Goal: Navigation & Orientation: Find specific page/section

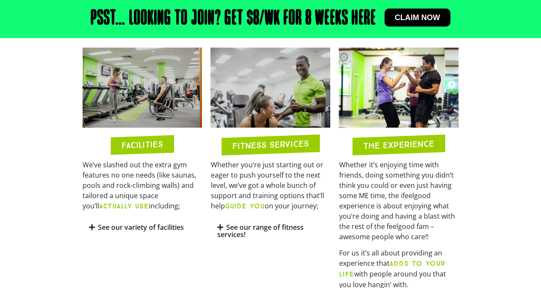
scroll to position [401, 0]
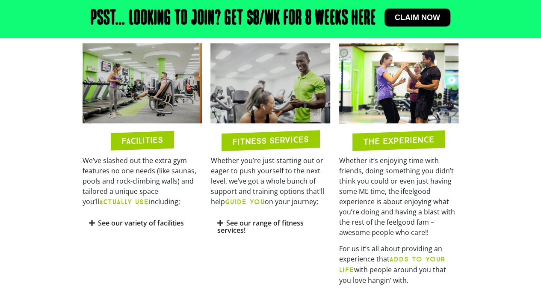
click at [93, 221] on icon at bounding box center [92, 222] width 6 height 7
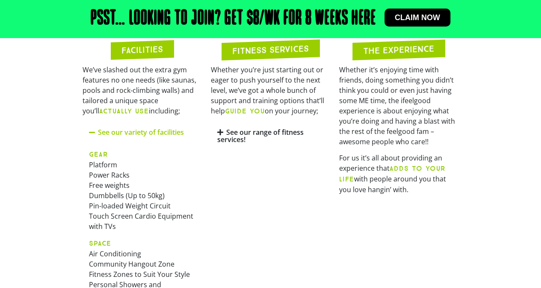
scroll to position [493, 0]
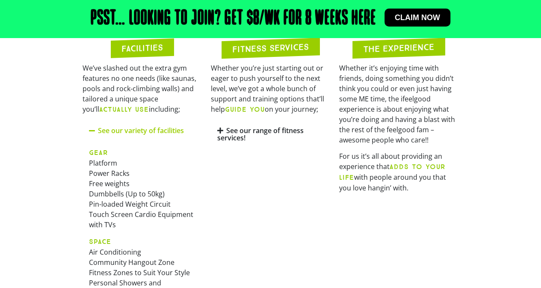
click at [93, 128] on icon at bounding box center [92, 130] width 7 height 7
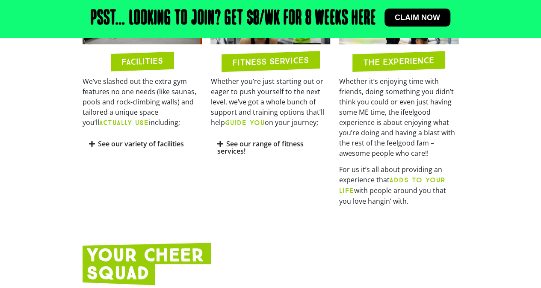
scroll to position [478, 0]
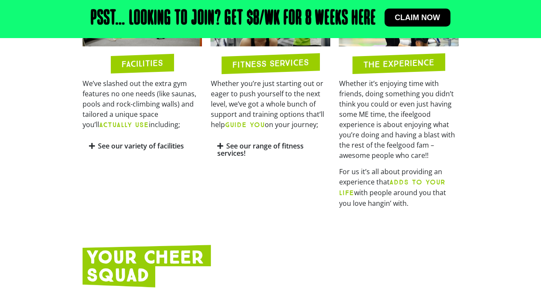
click at [234, 154] on link "See our range of fitness services!" at bounding box center [260, 149] width 86 height 17
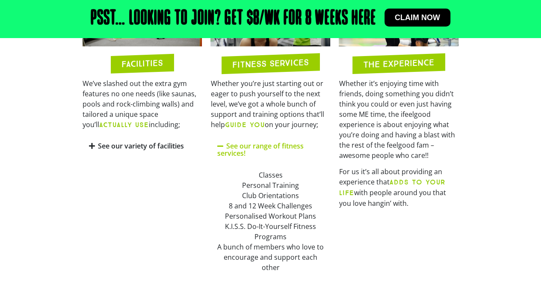
click at [218, 148] on link "See our range of fitness services!" at bounding box center [260, 149] width 86 height 17
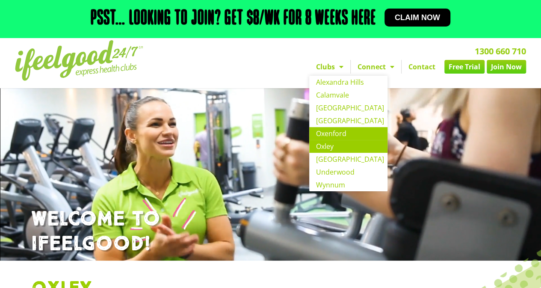
scroll to position [0, 0]
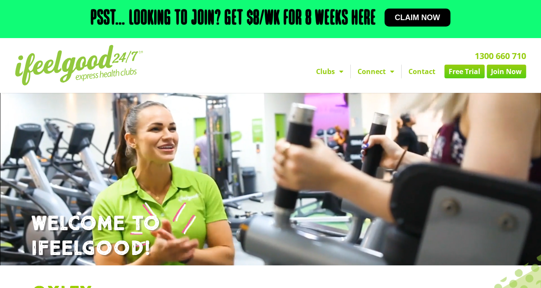
click at [47, 67] on img at bounding box center [79, 65] width 128 height 41
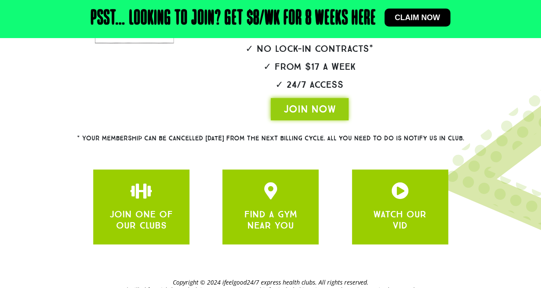
scroll to position [240, 0]
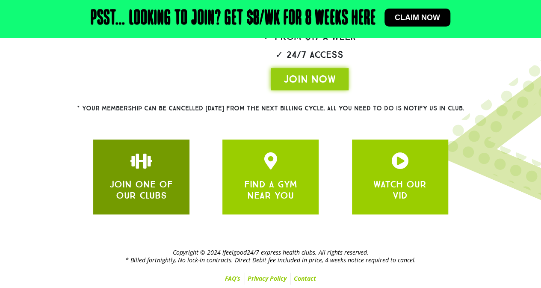
click at [162, 162] on div at bounding box center [141, 162] width 71 height 20
click at [128, 195] on link "JOIN ONE OF OUR CLUBS" at bounding box center [140, 189] width 63 height 23
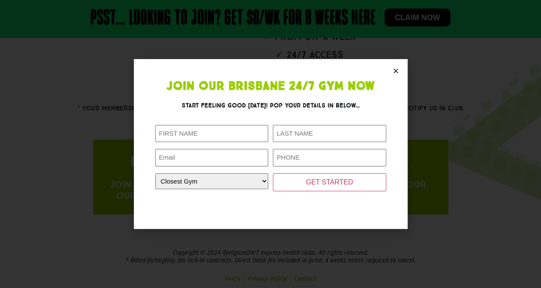
click at [401, 65] on section "Join Our Brisbane 24/7 Gym Now Start feeling good today! Pop your details in be…" at bounding box center [271, 143] width 274 height 169
click at [397, 70] on icon "Close" at bounding box center [395, 71] width 6 height 6
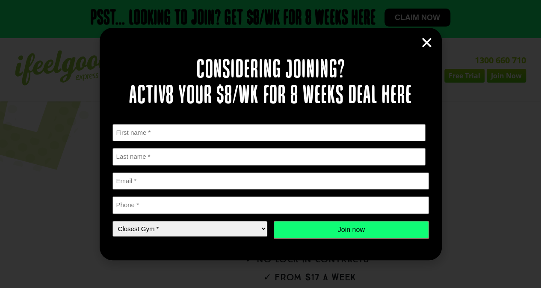
click at [421, 43] on icon "Close" at bounding box center [426, 42] width 13 height 13
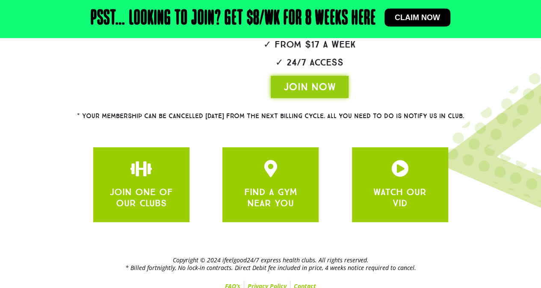
scroll to position [240, 0]
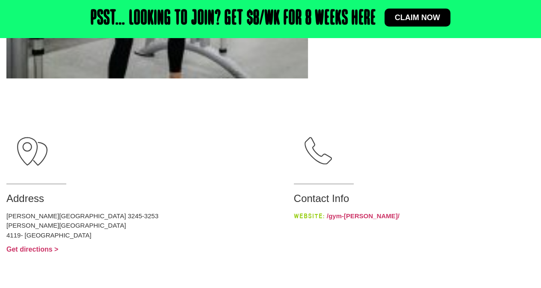
scroll to position [393, 0]
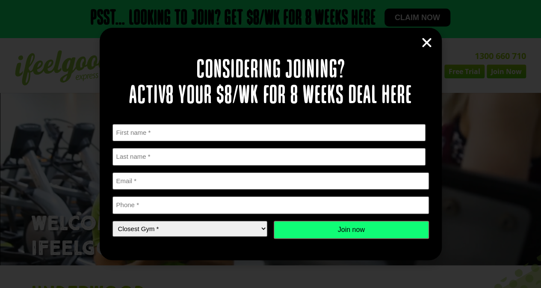
click at [425, 43] on icon "Close" at bounding box center [426, 42] width 13 height 13
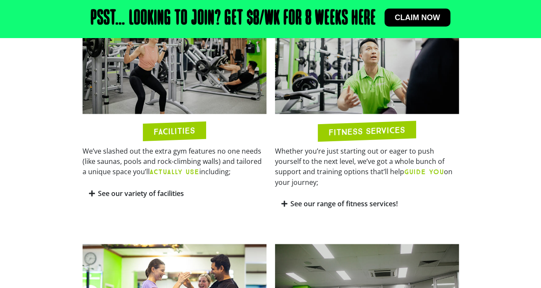
scroll to position [437, 0]
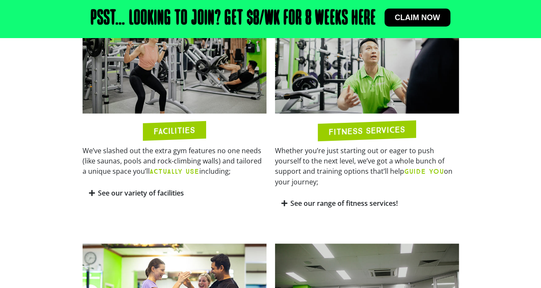
click at [97, 196] on div "See our variety of facilities" at bounding box center [174, 193] width 184 height 20
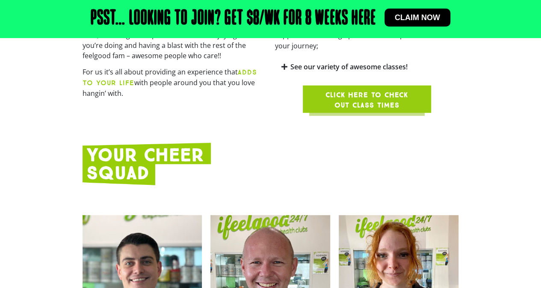
scroll to position [1044, 0]
